Goal: Information Seeking & Learning: Learn about a topic

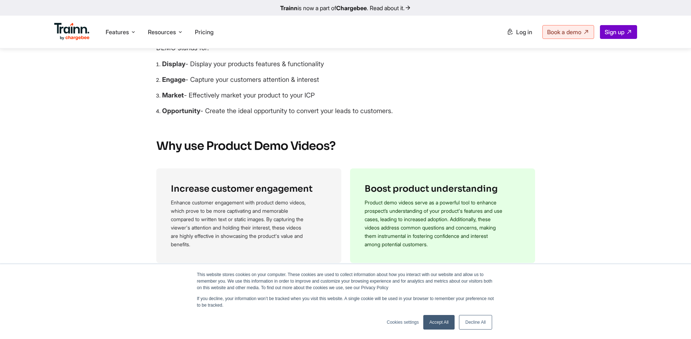
scroll to position [328, 0]
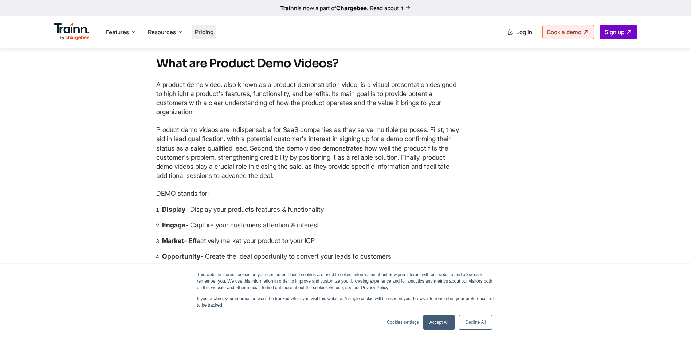
click at [208, 34] on span "Pricing" at bounding box center [204, 31] width 19 height 7
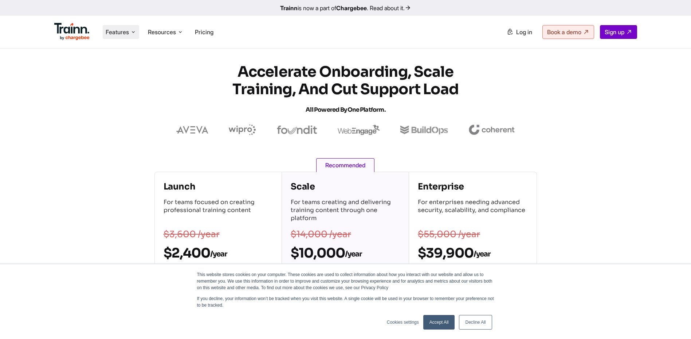
click at [123, 34] on span "Features" at bounding box center [117, 32] width 23 height 8
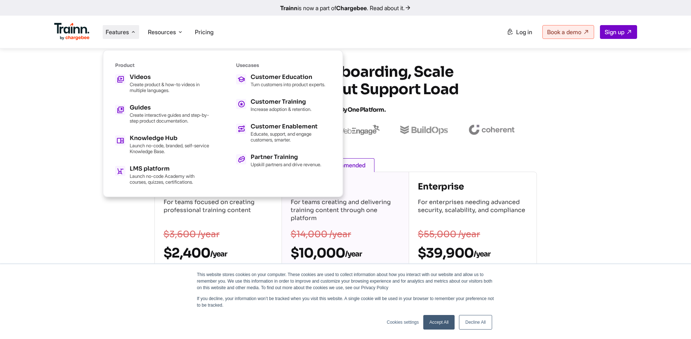
click at [123, 34] on span "Features" at bounding box center [117, 32] width 23 height 8
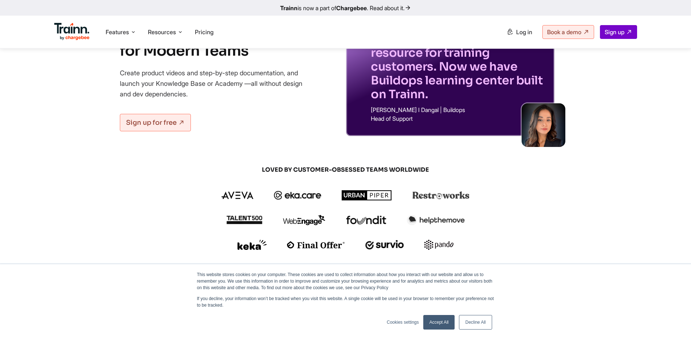
scroll to position [109, 0]
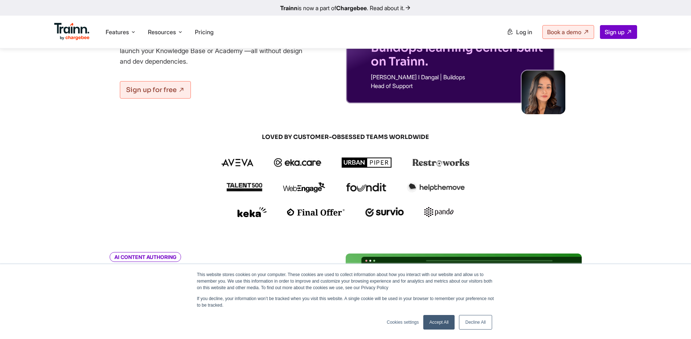
drag, startPoint x: 449, startPoint y: 323, endPoint x: 300, endPoint y: 228, distance: 177.3
click at [449, 323] on link "Accept All" at bounding box center [439, 322] width 32 height 15
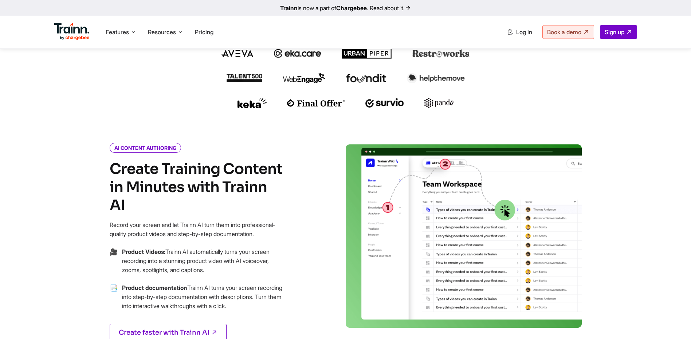
scroll to position [0, 0]
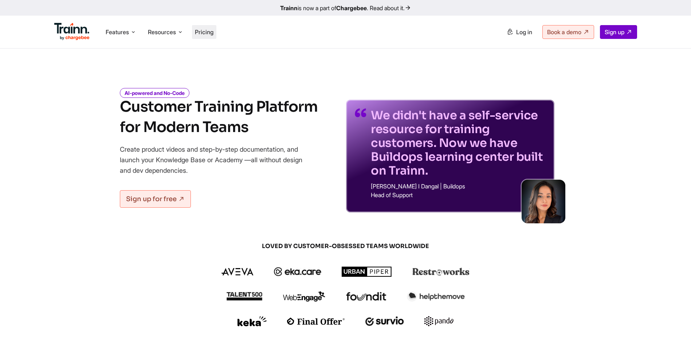
click at [204, 34] on span "Pricing" at bounding box center [204, 31] width 19 height 7
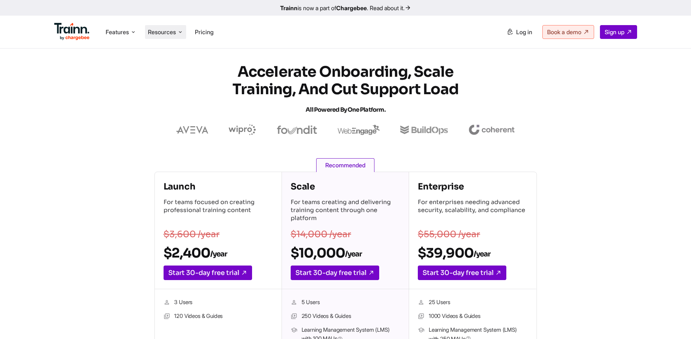
click at [164, 35] on span "Resources" at bounding box center [162, 32] width 28 height 8
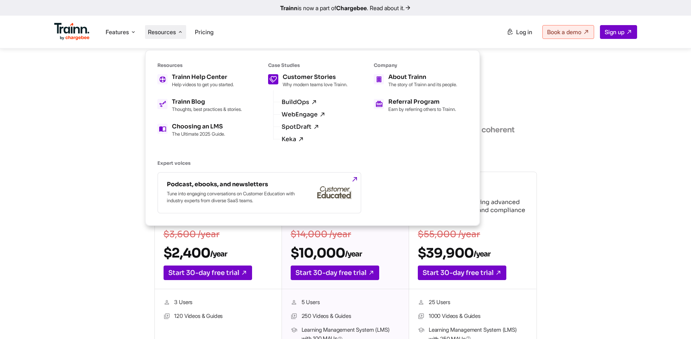
click at [313, 80] on h5 "Customer Stories" at bounding box center [315, 77] width 65 height 6
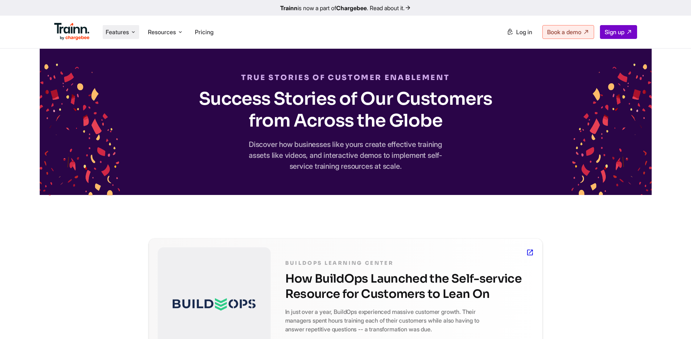
click at [122, 34] on span "Features" at bounding box center [117, 32] width 23 height 8
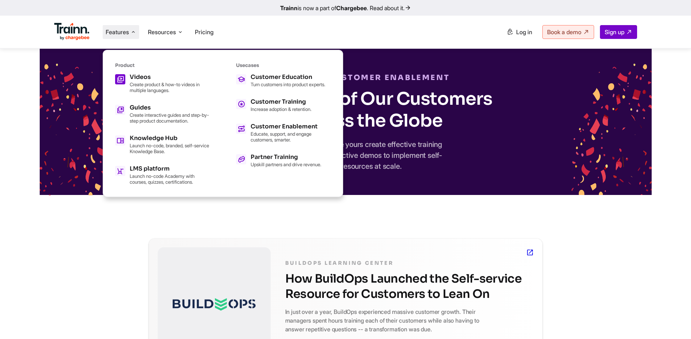
drag, startPoint x: 140, startPoint y: 72, endPoint x: 144, endPoint y: 75, distance: 5.5
click at [140, 72] on div "Product Videos Create product & how-to videos in multiple languages. Guides Cre…" at bounding box center [162, 123] width 95 height 123
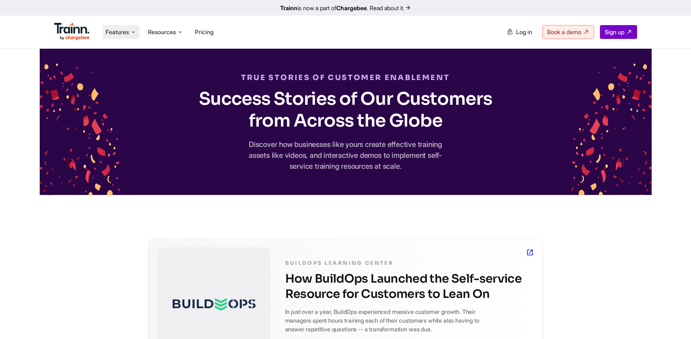
click at [115, 36] on li "Features Product Videos Create product & how-to videos in multiple languages. G…" at bounding box center [121, 32] width 36 height 14
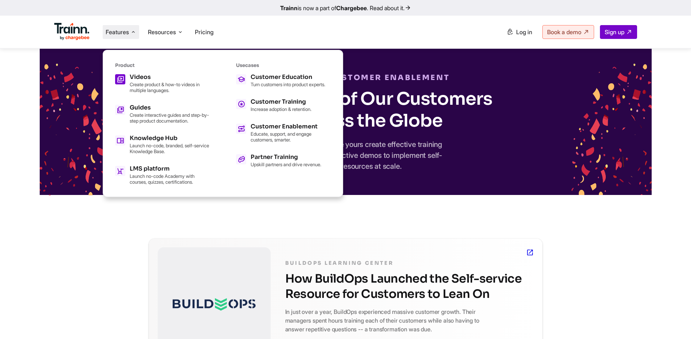
click at [141, 86] on p "Create product & how-to videos in multiple languages." at bounding box center [170, 88] width 80 height 12
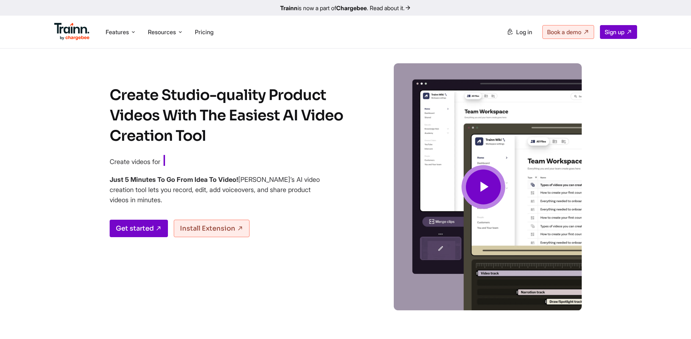
click at [492, 192] on span at bounding box center [483, 187] width 44 height 44
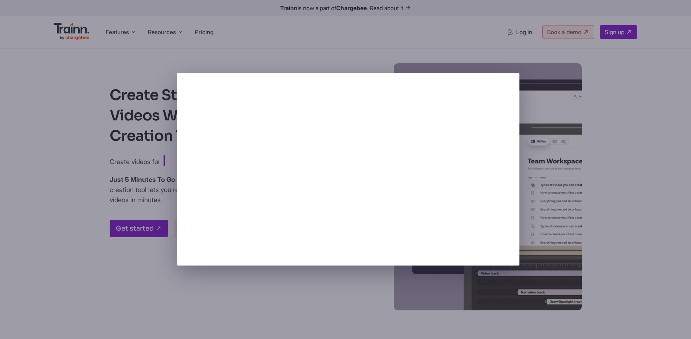
click at [617, 171] on div at bounding box center [345, 169] width 691 height 339
